Goal: Task Accomplishment & Management: Manage account settings

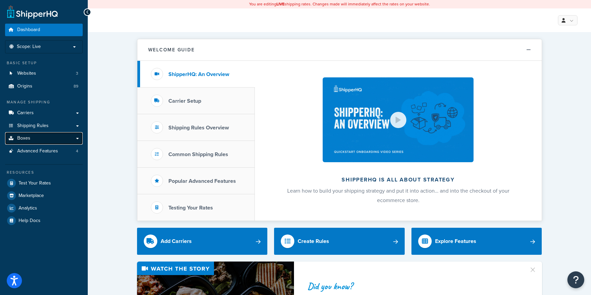
click at [32, 135] on link "Boxes" at bounding box center [44, 138] width 78 height 12
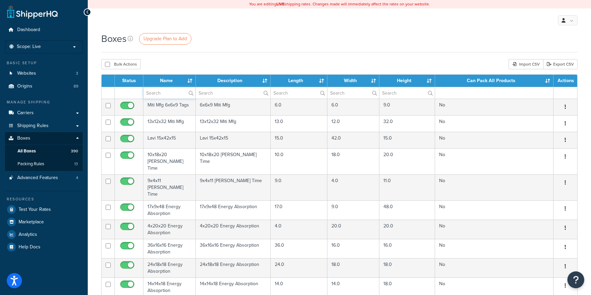
click at [174, 96] on input "text" at bounding box center [170, 92] width 52 height 11
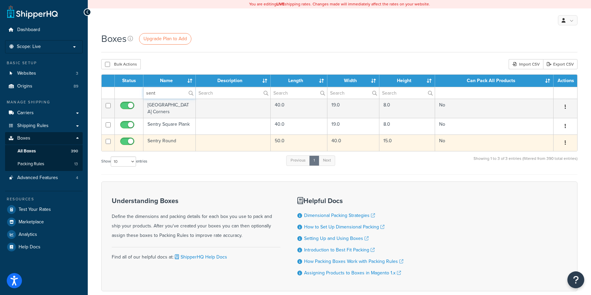
type input "sent"
click at [170, 142] on td "Sentry Round" at bounding box center [170, 142] width 52 height 17
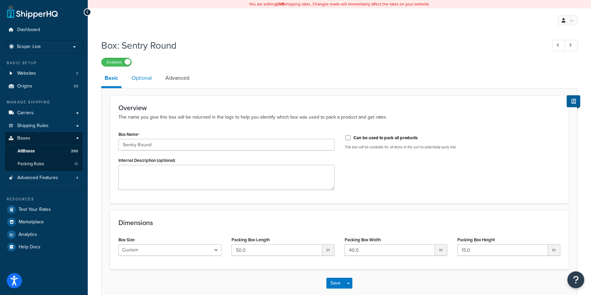
click at [146, 79] on link "Optional" at bounding box center [141, 78] width 27 height 16
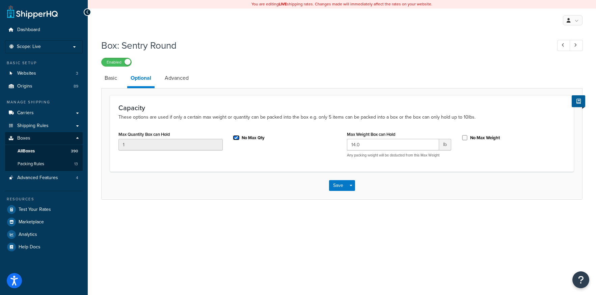
click at [237, 138] on input "No Max Qty" at bounding box center [236, 137] width 7 height 5
checkbox input "false"
click at [105, 79] on link "Basic" at bounding box center [110, 78] width 19 height 16
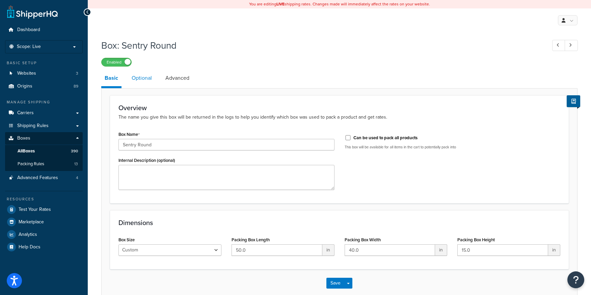
click at [139, 78] on link "Optional" at bounding box center [141, 78] width 27 height 16
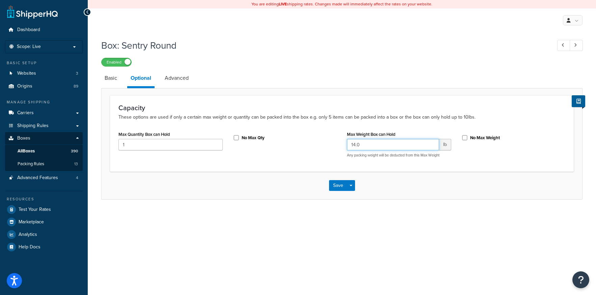
drag, startPoint x: 359, startPoint y: 143, endPoint x: 325, endPoint y: 144, distance: 33.4
click at [325, 144] on div "Max Quantity Box can Hold 1 No Max Qty Max Weight Box can Hold 14.0 lb Any pack…" at bounding box center [341, 145] width 457 height 33
type input "20"
click at [337, 185] on button "Save" at bounding box center [338, 185] width 18 height 11
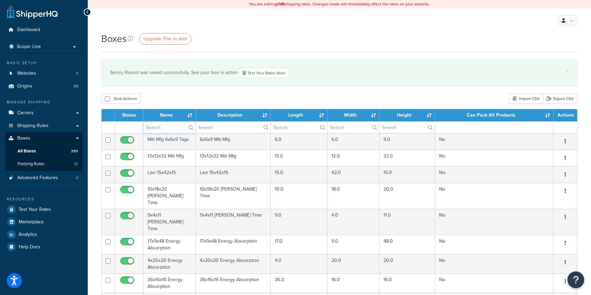
click at [172, 130] on input "text" at bounding box center [170, 127] width 52 height 11
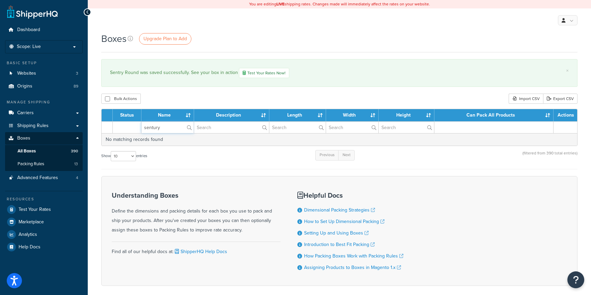
drag, startPoint x: 172, startPoint y: 129, endPoint x: 84, endPoint y: 125, distance: 88.6
click at [84, 125] on div "Dashboard Scope: Live Development Integration Test Basic Setup Websites 3 Origi…" at bounding box center [295, 163] width 591 height 326
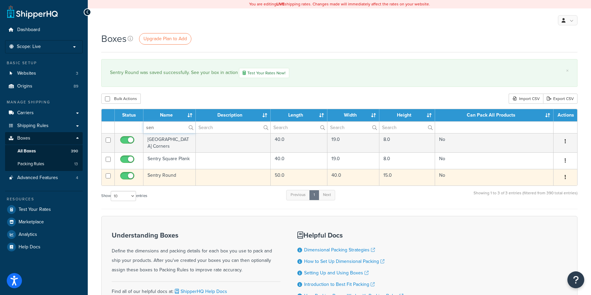
type input "sen"
click at [158, 177] on td "Sentry Round" at bounding box center [170, 177] width 52 height 17
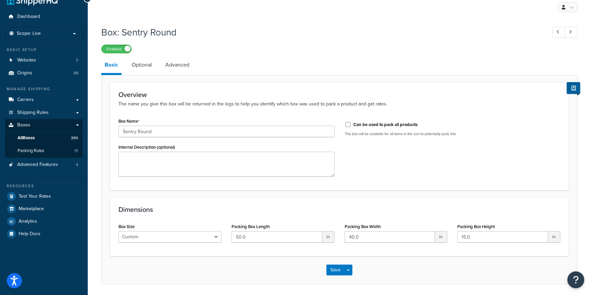
scroll to position [37, 0]
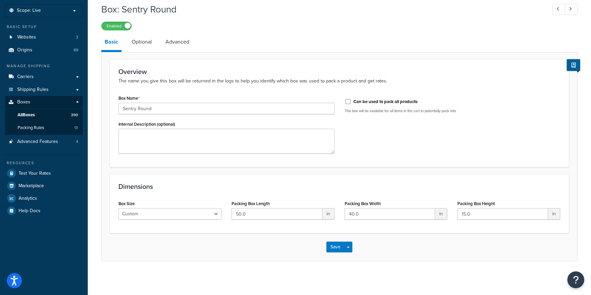
click at [141, 46] on link "Optional" at bounding box center [141, 42] width 27 height 16
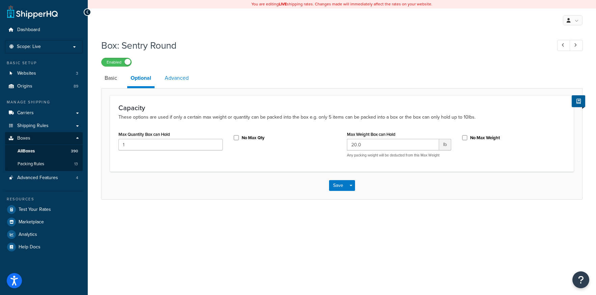
click at [177, 80] on link "Advanced" at bounding box center [176, 78] width 31 height 16
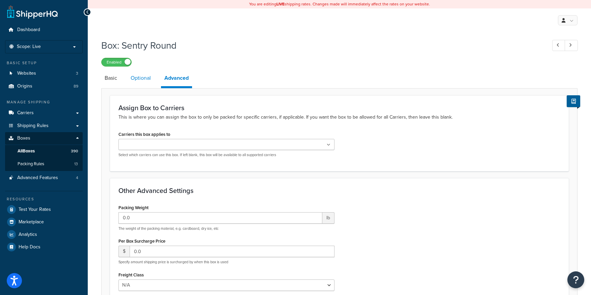
click at [146, 81] on link "Optional" at bounding box center [140, 78] width 27 height 16
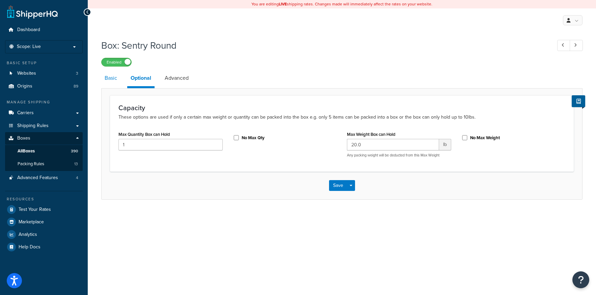
click at [109, 79] on link "Basic" at bounding box center [110, 78] width 19 height 16
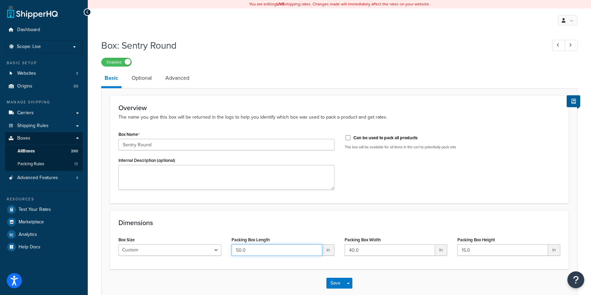
drag, startPoint x: 253, startPoint y: 252, endPoint x: 211, endPoint y: 248, distance: 42.1
click at [211, 248] on div "Box Size Custom USPS Small Flat Box USPS Medium Flat Box USPS Large Flat Box US…" at bounding box center [339, 248] width 452 height 26
type input "26"
click at [339, 284] on button "Save" at bounding box center [336, 283] width 18 height 11
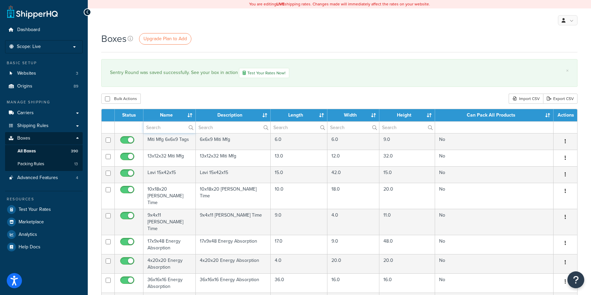
click at [180, 130] on input "text" at bounding box center [170, 127] width 52 height 11
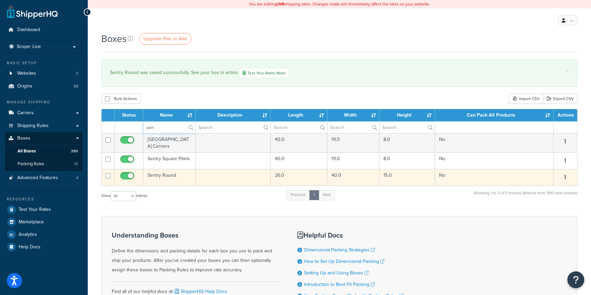
type input "sen"
click at [173, 179] on td "Sentry Round" at bounding box center [170, 177] width 52 height 17
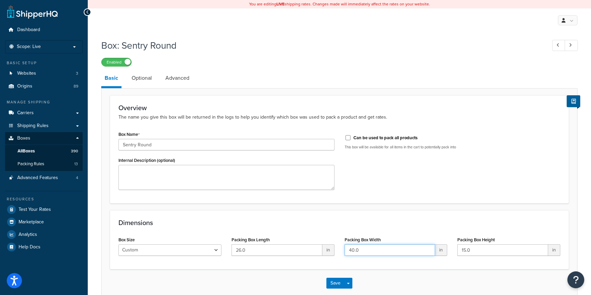
drag, startPoint x: 364, startPoint y: 252, endPoint x: 341, endPoint y: 250, distance: 22.7
click at [341, 250] on div "Packing Box Width 40.0 in" at bounding box center [396, 248] width 113 height 26
type input "36"
click at [340, 282] on button "Save" at bounding box center [336, 283] width 18 height 11
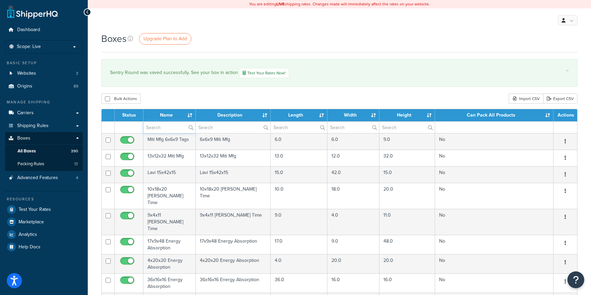
click at [163, 127] on input "text" at bounding box center [170, 127] width 52 height 11
click at [151, 125] on input "text" at bounding box center [170, 127] width 52 height 11
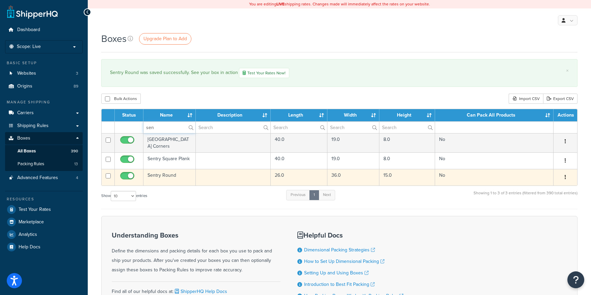
type input "sen"
click at [164, 177] on td "Sentry Round" at bounding box center [170, 177] width 52 height 17
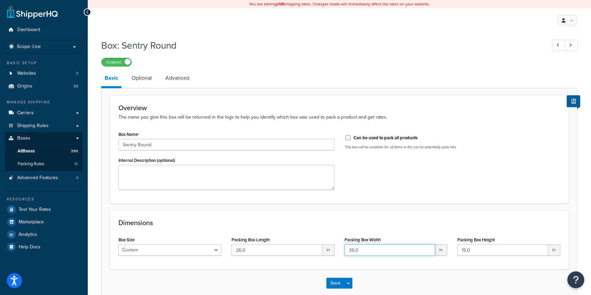
drag, startPoint x: 354, startPoint y: 252, endPoint x: 347, endPoint y: 251, distance: 6.5
click at [347, 251] on input "36.0" at bounding box center [390, 249] width 91 height 11
type input "26.0"
click at [332, 287] on button "Save" at bounding box center [336, 283] width 18 height 11
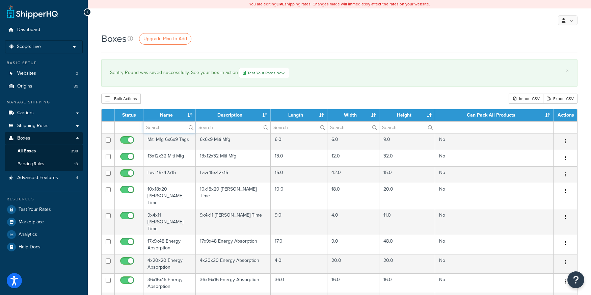
click at [170, 131] on input "text" at bounding box center [170, 127] width 52 height 11
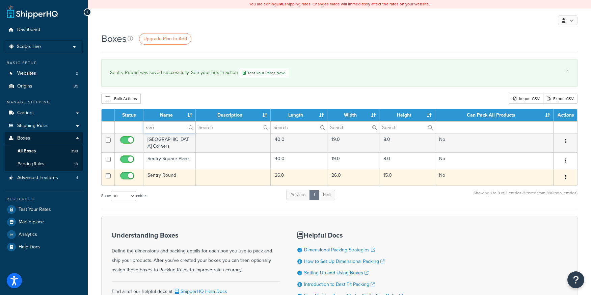
type input "sen"
click at [163, 178] on td "Sentry Round" at bounding box center [170, 177] width 52 height 17
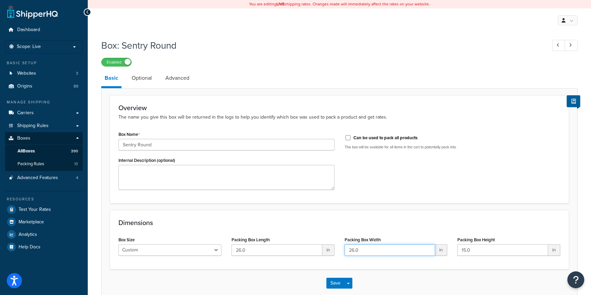
drag, startPoint x: 354, startPoint y: 252, endPoint x: 347, endPoint y: 249, distance: 7.6
click at [347, 250] on input "26.0" at bounding box center [390, 249] width 91 height 11
type input "30.0"
click at [338, 277] on div "Save Save Dropdown Save and Edit Save and Duplicate Save and Create New" at bounding box center [340, 283] width 476 height 28
click at [336, 286] on button "Save" at bounding box center [336, 283] width 18 height 11
